Goal: Book appointment/travel/reservation

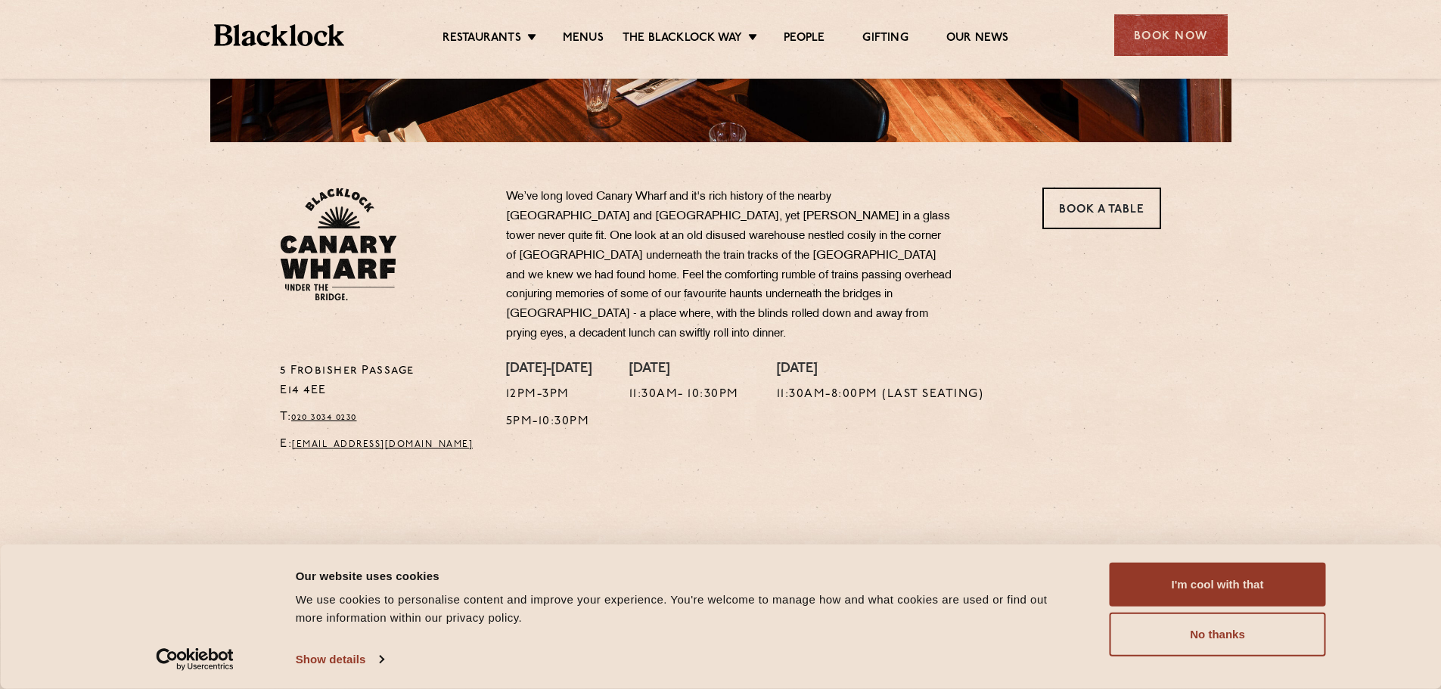
scroll to position [454, 0]
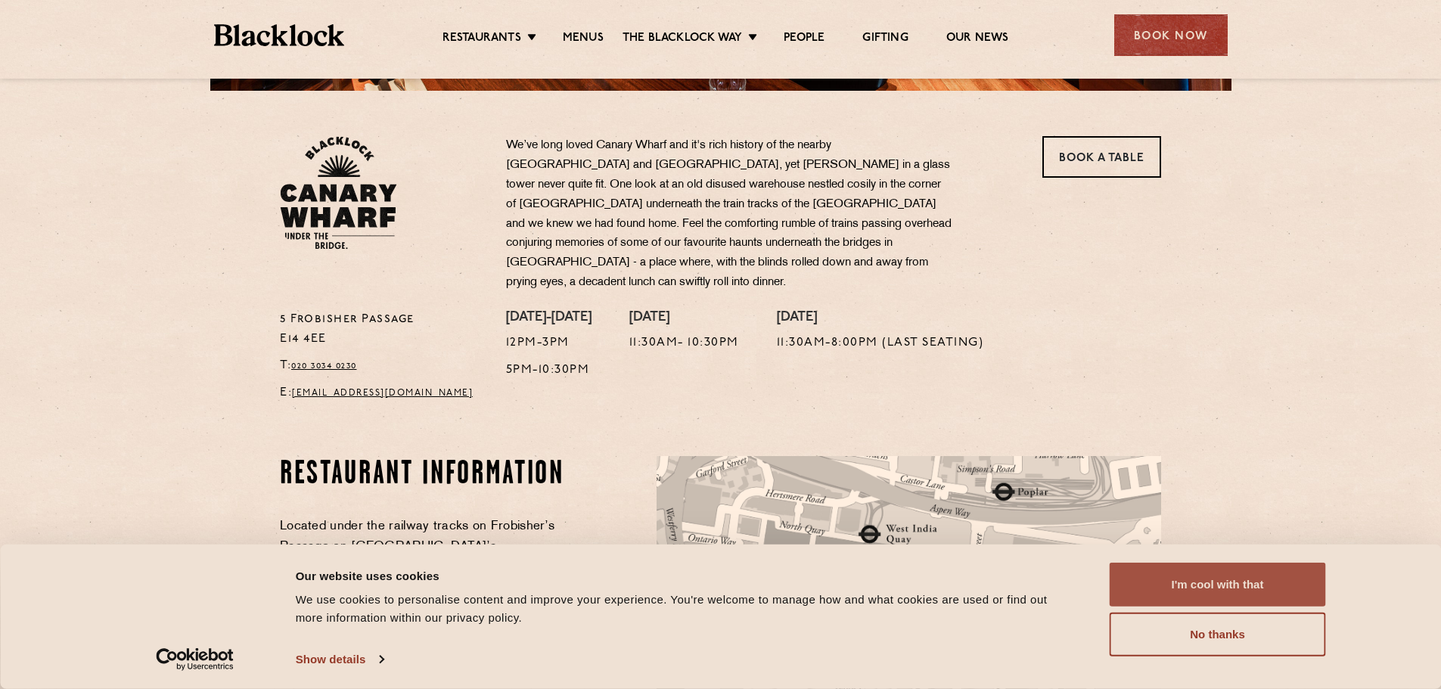
click at [1219, 581] on button "I'm cool with that" at bounding box center [1218, 585] width 216 height 44
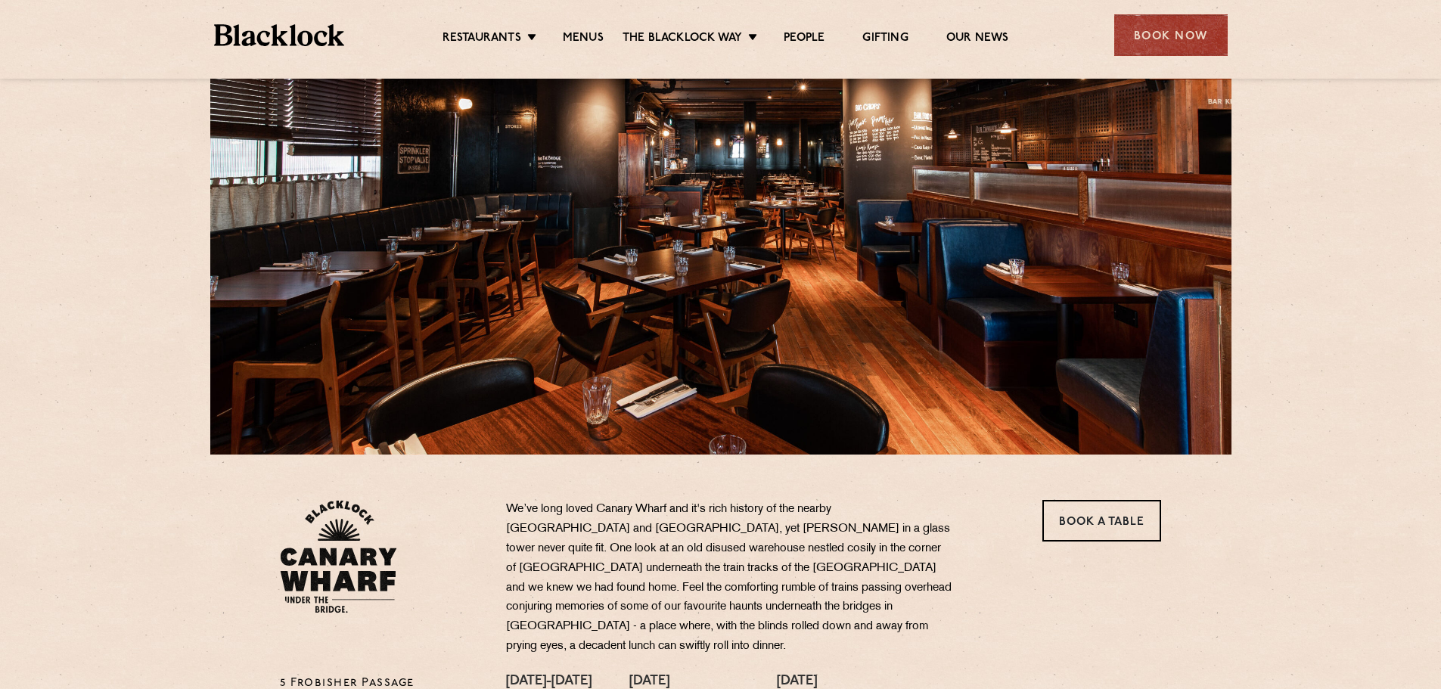
scroll to position [76, 0]
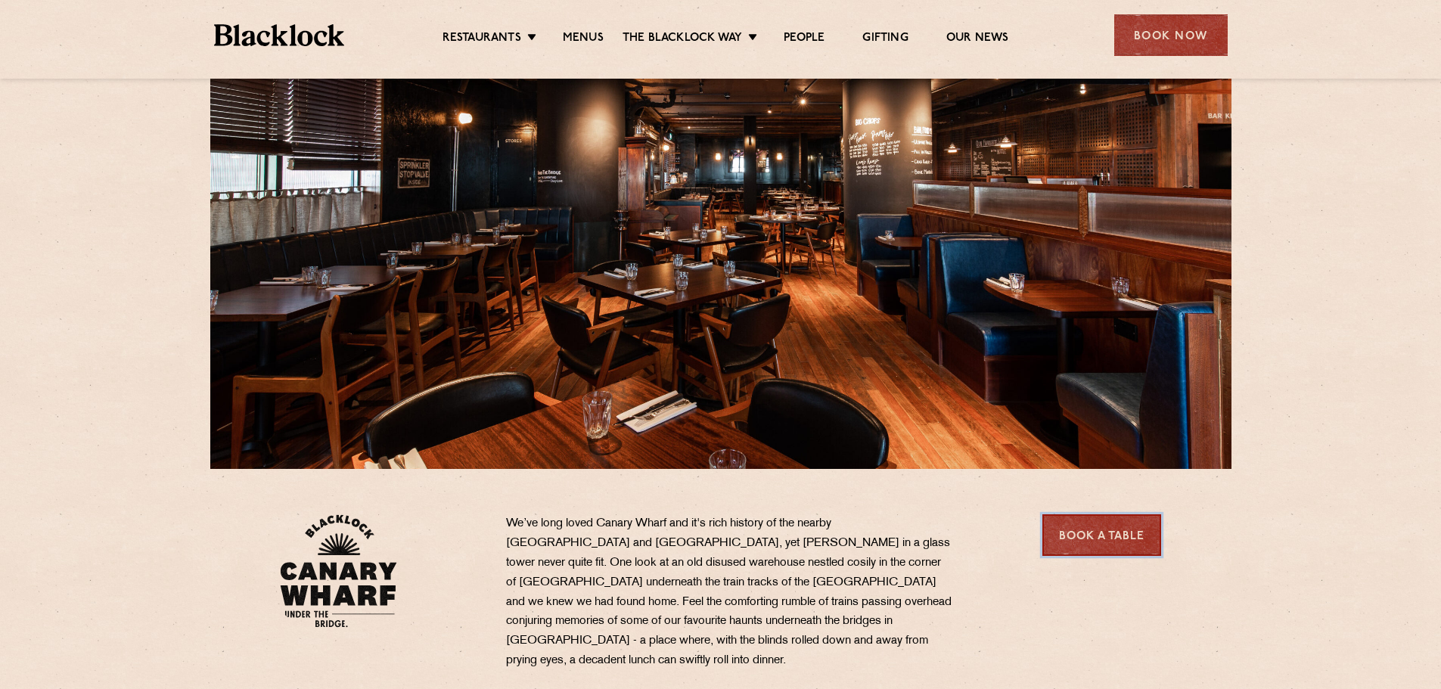
click at [1081, 541] on link "Book a Table" at bounding box center [1101, 535] width 119 height 42
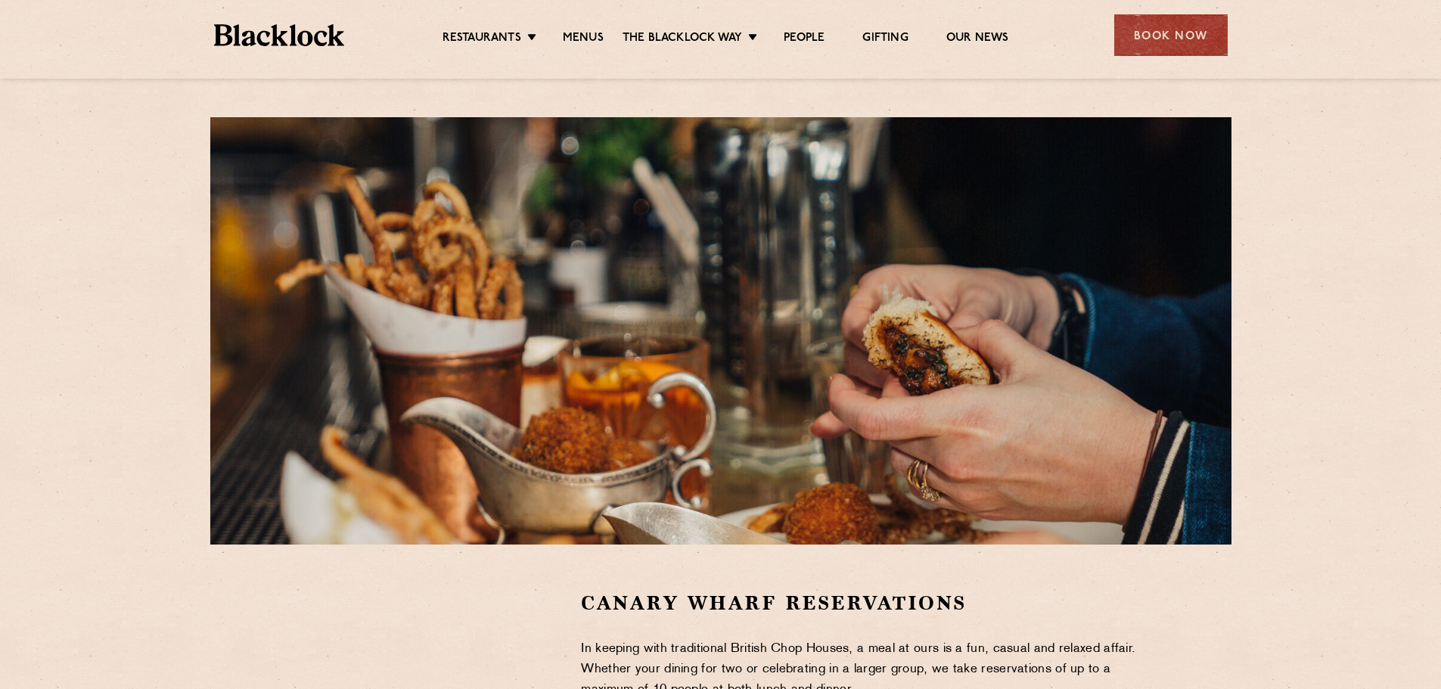
click at [583, 51] on div "Restaurants Soho City Shoreditch Covent Garden Canary Wharf Manchester Birmingh…" at bounding box center [720, 33] width 1059 height 67
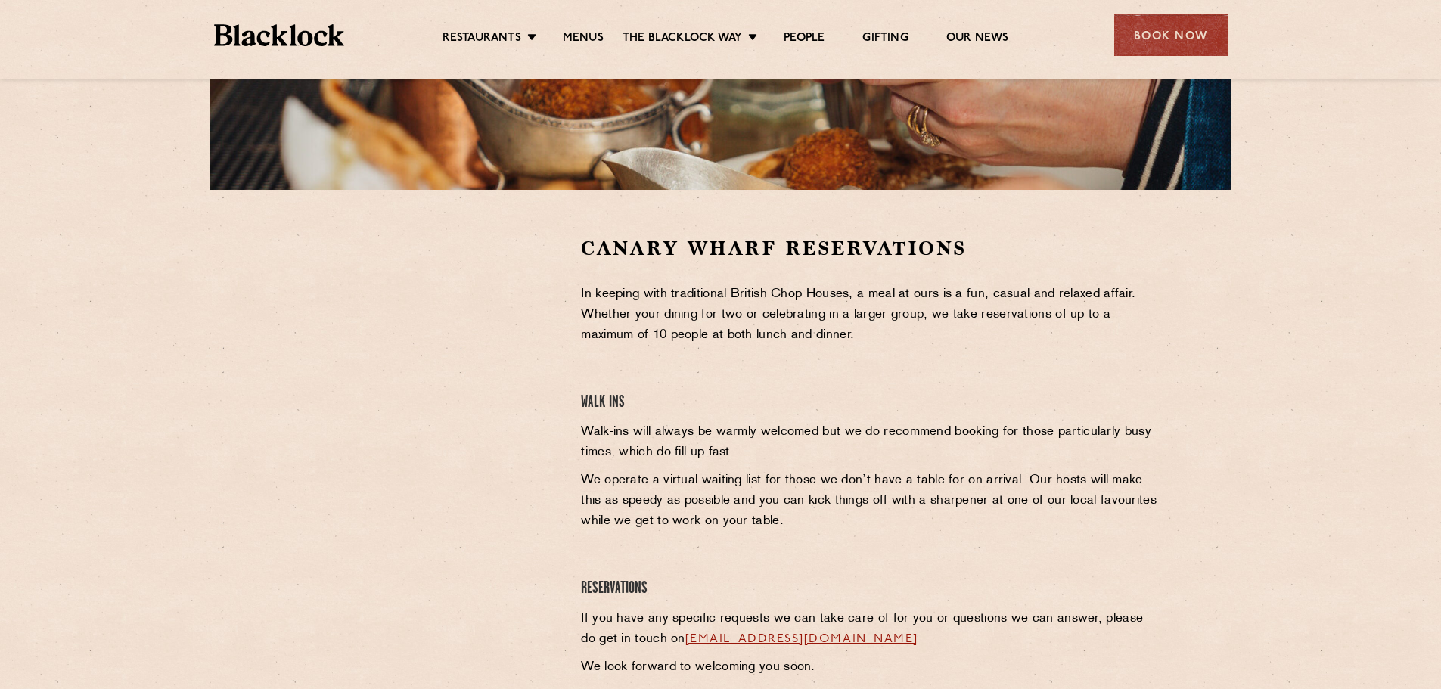
scroll to position [303, 0]
